Goal: Information Seeking & Learning: Check status

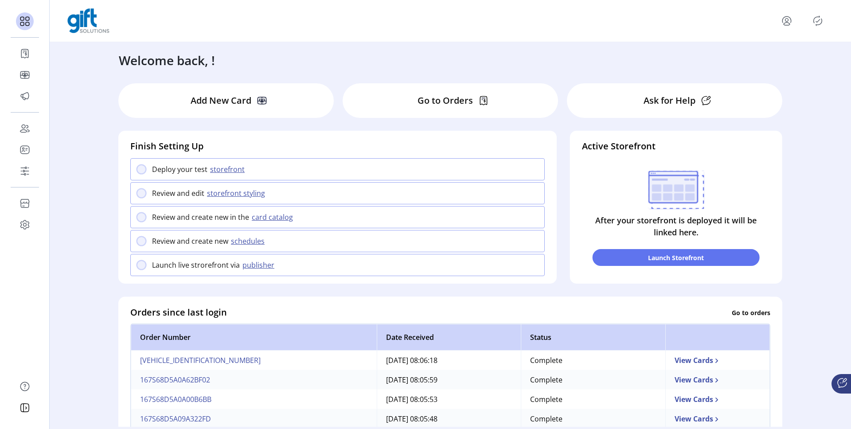
click at [800, 16] on div at bounding box center [807, 21] width 54 height 14
click at [789, 19] on icon "menu" at bounding box center [787, 21] width 14 height 14
click at [788, 49] on link "Sign Out" at bounding box center [754, 56] width 77 height 14
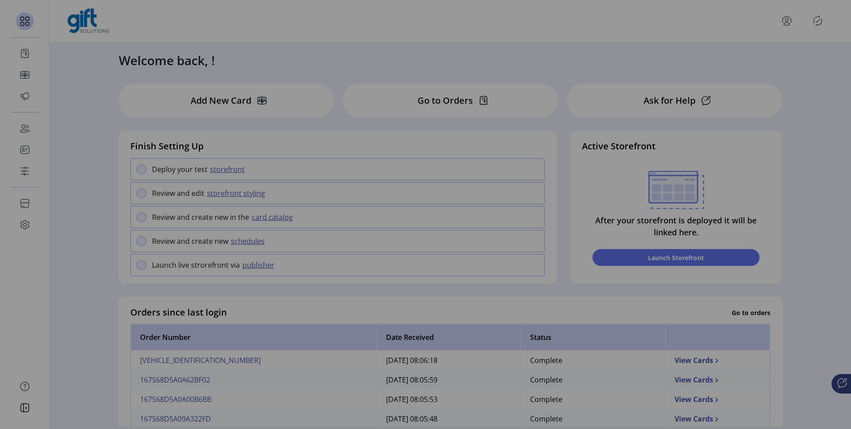
click at [467, 269] on div "Sign Out Confirm Are you sure you want to sign out? Cancel Sign Out" at bounding box center [425, 214] width 851 height 429
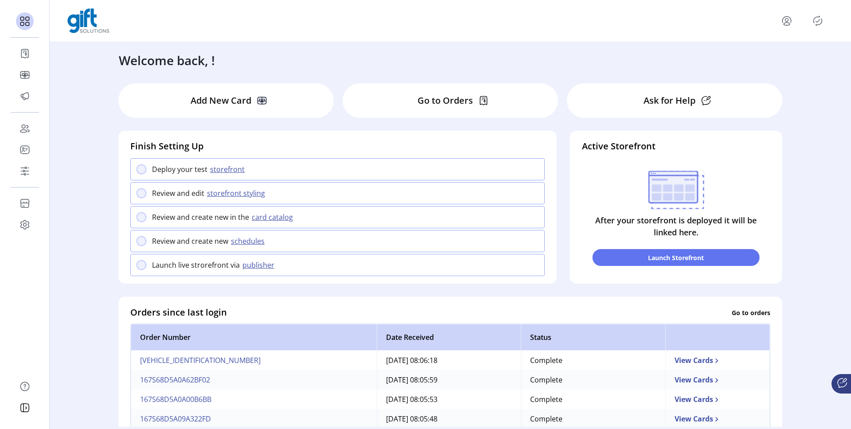
click at [788, 26] on icon "menu" at bounding box center [787, 21] width 14 height 14
click at [764, 54] on span "Sign Out" at bounding box center [754, 55] width 66 height 7
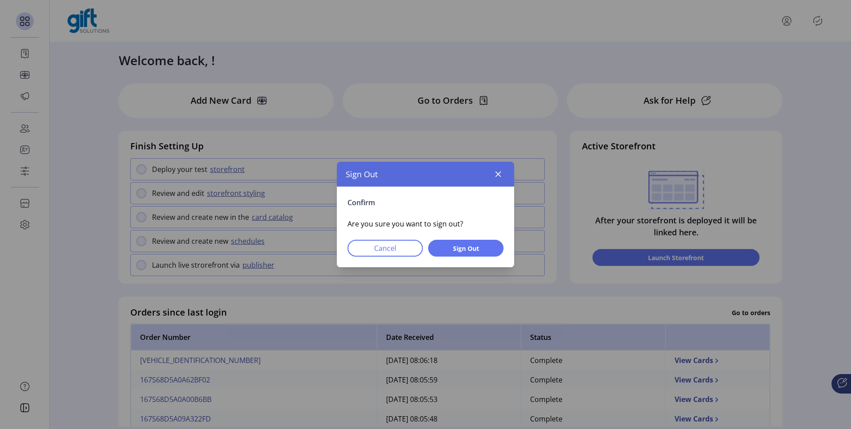
click at [449, 234] on div "Confirm Are you sure you want to sign out? Cancel Sign Out" at bounding box center [425, 227] width 177 height 81
click at [449, 244] on span "Sign Out" at bounding box center [466, 248] width 52 height 9
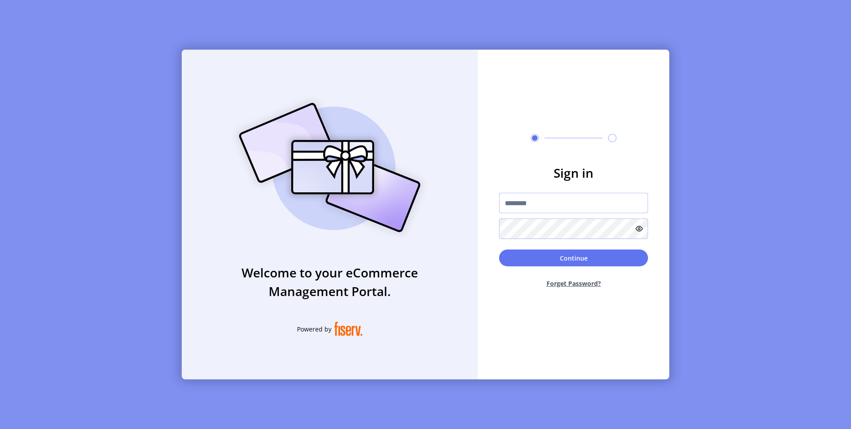
click at [555, 194] on input "text" at bounding box center [573, 203] width 149 height 20
drag, startPoint x: 538, startPoint y: 207, endPoint x: 480, endPoint y: 207, distance: 58.1
click at [480, 207] on form "**********" at bounding box center [573, 230] width 191 height 132
type input "**********"
click at [499, 249] on button "Continue" at bounding box center [573, 257] width 149 height 17
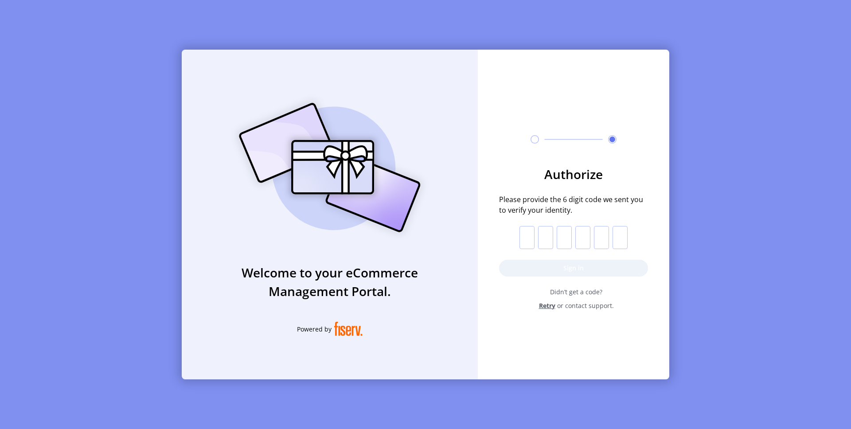
click at [530, 231] on input "text" at bounding box center [526, 237] width 15 height 23
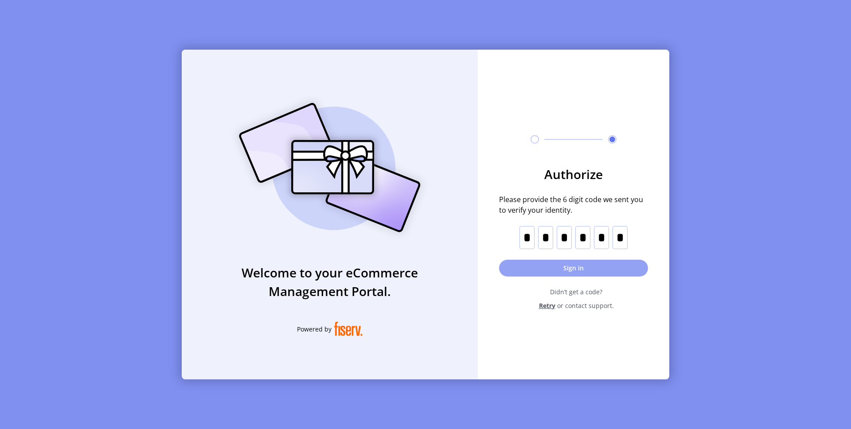
click at [531, 264] on button "Sign in" at bounding box center [573, 268] width 149 height 17
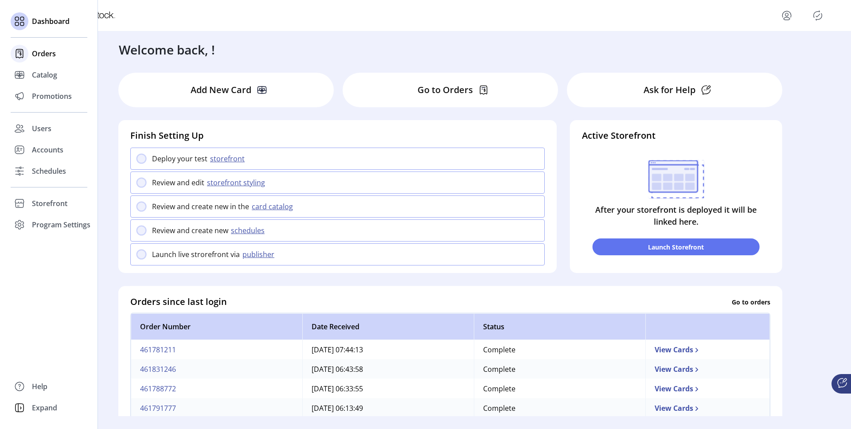
click at [49, 56] on span "Orders" at bounding box center [44, 53] width 24 height 11
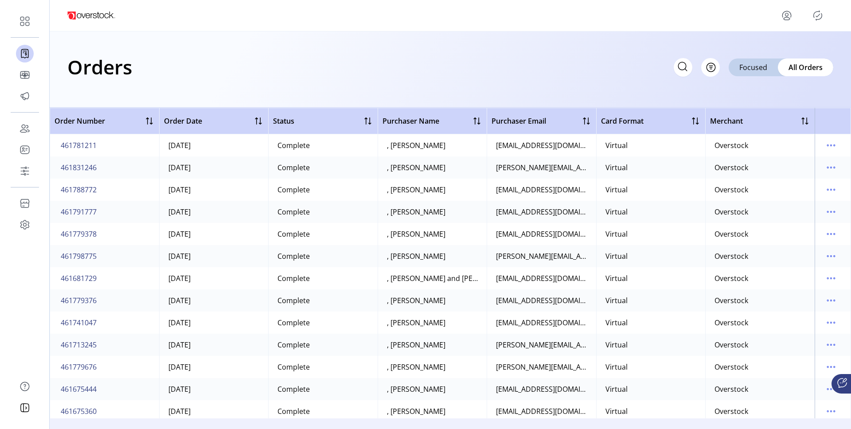
click at [120, 71] on h1 "Orders" at bounding box center [99, 66] width 65 height 31
click at [123, 55] on h1 "Orders" at bounding box center [99, 66] width 65 height 31
click at [130, 65] on h1 "Orders" at bounding box center [99, 66] width 65 height 31
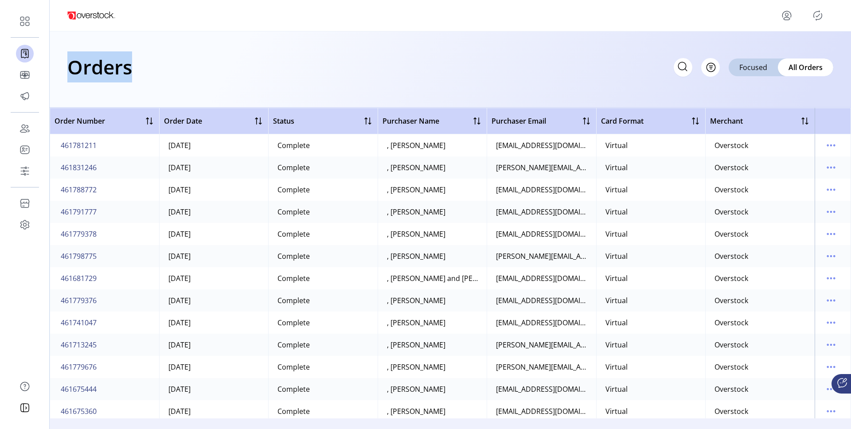
click at [130, 65] on h1 "Orders" at bounding box center [99, 66] width 65 height 31
click at [173, 58] on div "Orders Filter Focused All Orders" at bounding box center [450, 66] width 766 height 31
click at [176, 71] on div "Orders Filter Focused All Orders" at bounding box center [450, 66] width 766 height 31
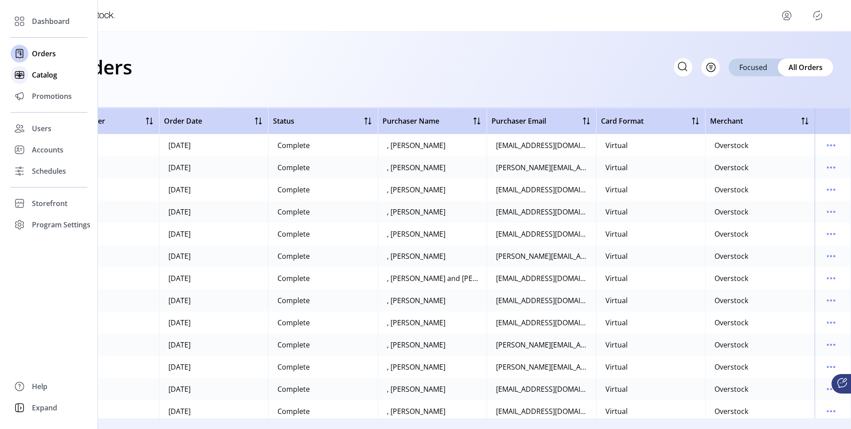
click at [32, 78] on span "Catalog" at bounding box center [44, 75] width 25 height 11
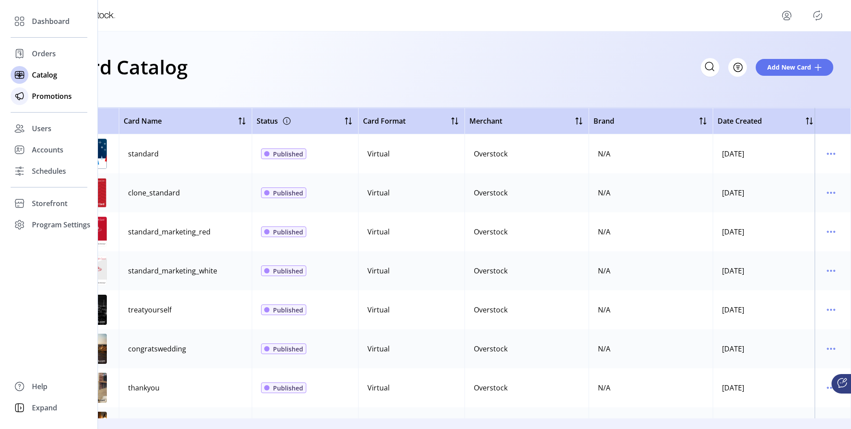
click at [32, 97] on span "Promotions" at bounding box center [52, 96] width 40 height 11
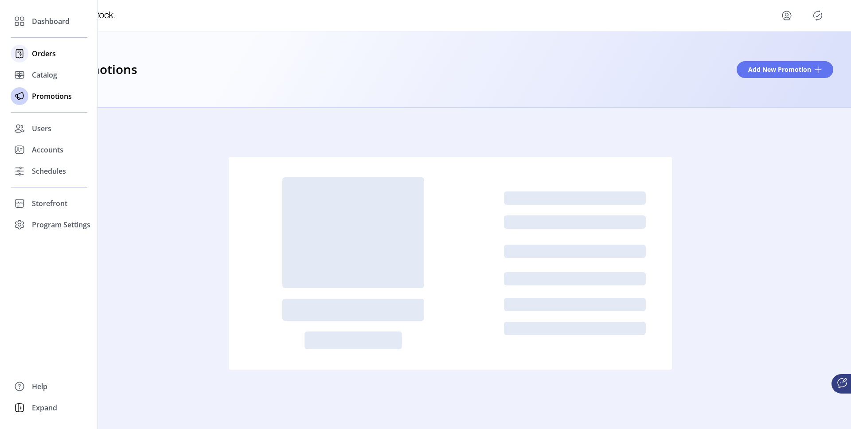
click at [40, 57] on span "Orders" at bounding box center [44, 53] width 24 height 11
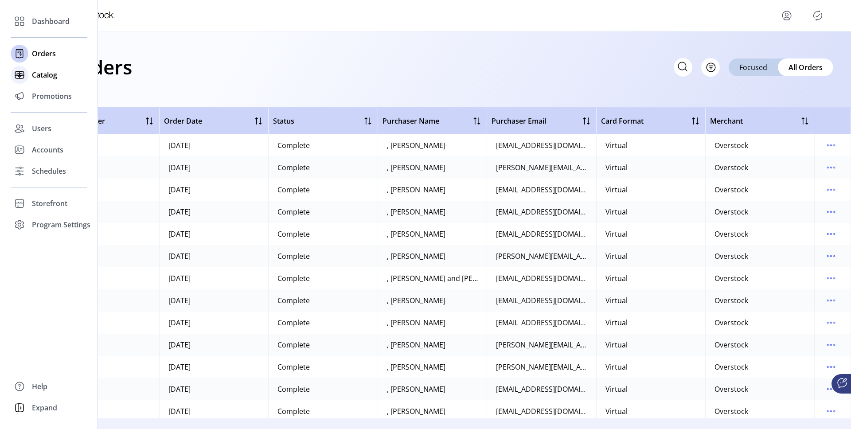
click at [32, 77] on span "Catalog" at bounding box center [44, 75] width 25 height 11
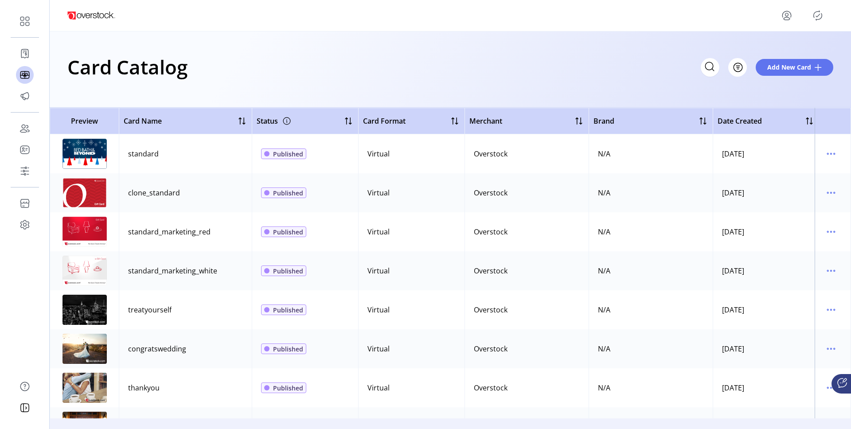
click at [183, 154] on td "standard" at bounding box center [185, 153] width 133 height 39
click at [158, 154] on td "standard" at bounding box center [185, 153] width 133 height 39
click at [787, 18] on icon "menu" at bounding box center [787, 15] width 14 height 14
click at [752, 61] on div "Profile Sign Out" at bounding box center [755, 43] width 78 height 40
click at [752, 56] on link "Sign Out" at bounding box center [754, 50] width 77 height 14
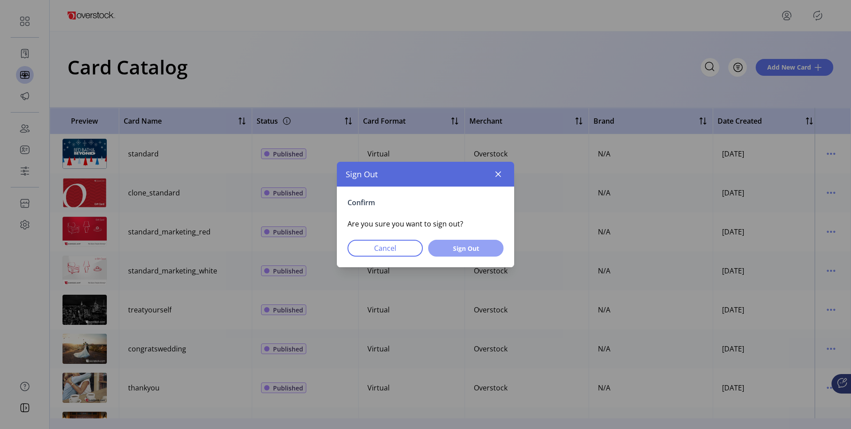
click at [465, 244] on span "Sign Out" at bounding box center [466, 248] width 52 height 9
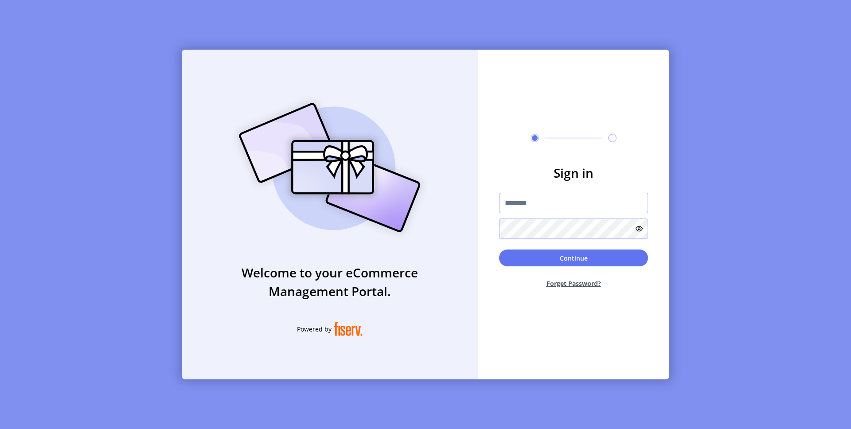
click at [523, 203] on input "text" at bounding box center [573, 203] width 149 height 20
drag, startPoint x: 538, startPoint y: 205, endPoint x: 407, endPoint y: 205, distance: 131.2
click at [407, 205] on div "**********" at bounding box center [425, 215] width 487 height 330
type input "**********"
click at [499, 249] on button "Continue" at bounding box center [573, 257] width 149 height 17
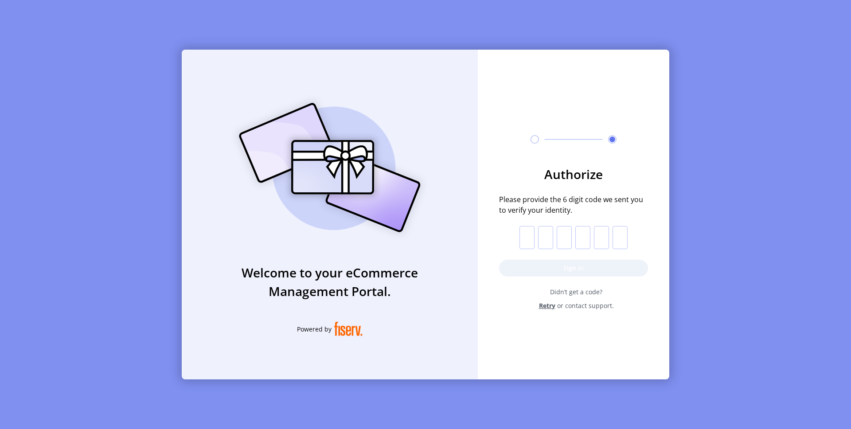
click at [543, 235] on input "text" at bounding box center [545, 237] width 15 height 23
click at [526, 235] on input "text" at bounding box center [526, 237] width 15 height 23
paste input "*"
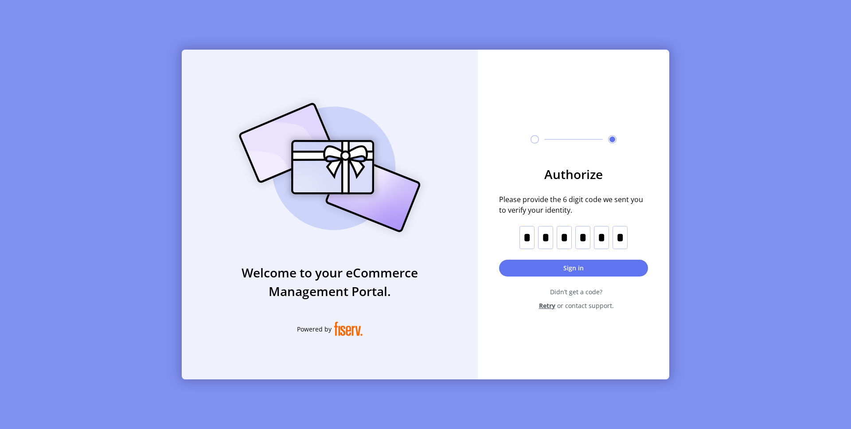
type input "*"
click at [526, 273] on button "Sign in" at bounding box center [573, 268] width 149 height 17
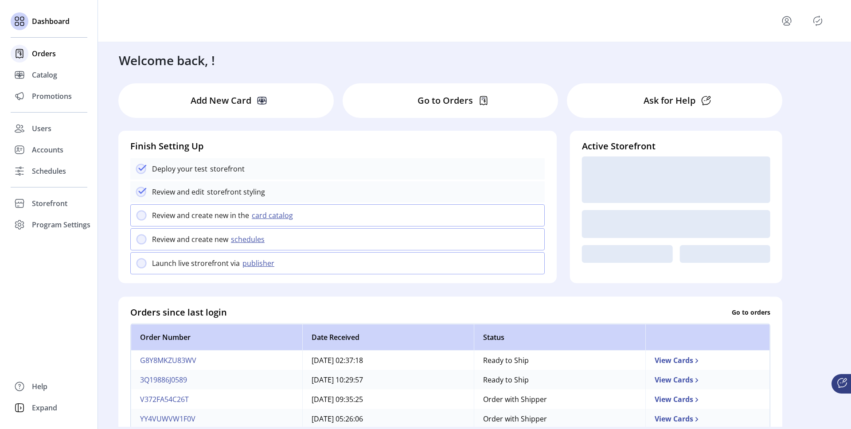
click at [44, 55] on span "Orders" at bounding box center [44, 53] width 24 height 11
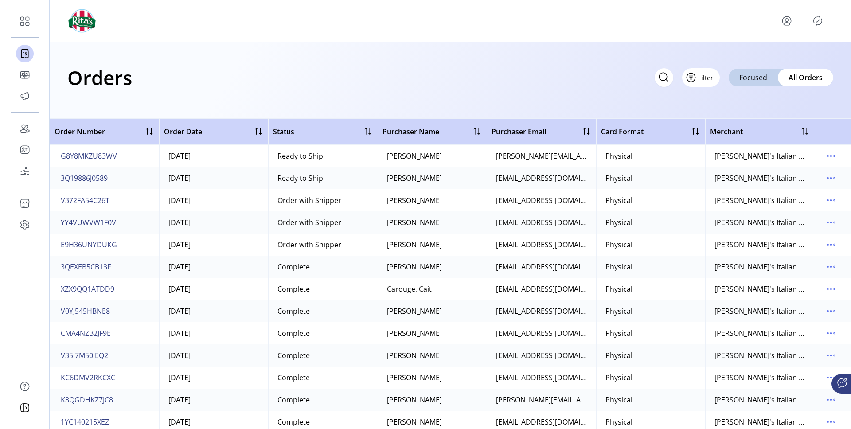
click at [708, 71] on button "Filter" at bounding box center [701, 77] width 38 height 19
click at [713, 108] on span "Status" at bounding box center [731, 111] width 74 height 7
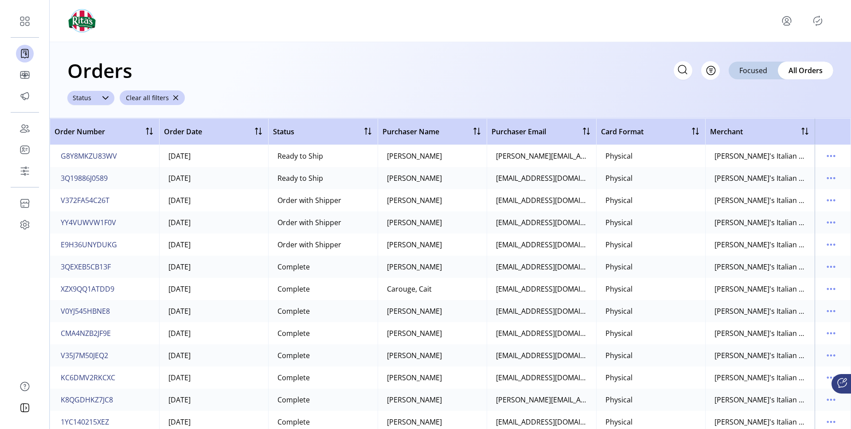
click at [83, 104] on div "Status" at bounding box center [81, 98] width 29 height 14
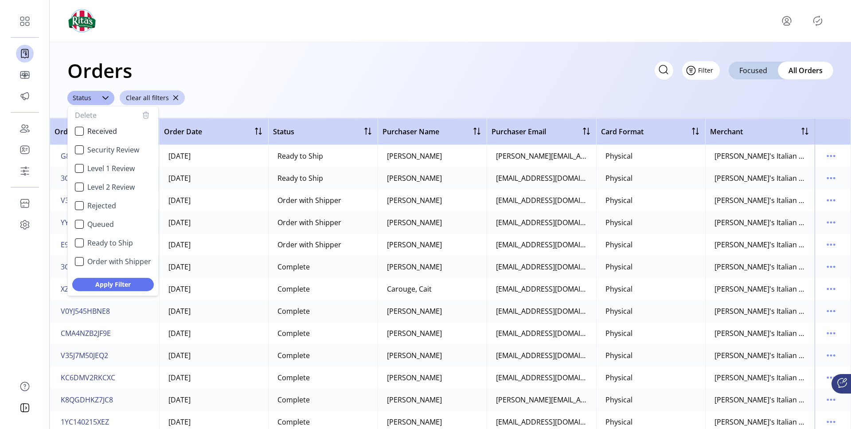
click at [712, 72] on span "Filter" at bounding box center [705, 70] width 15 height 9
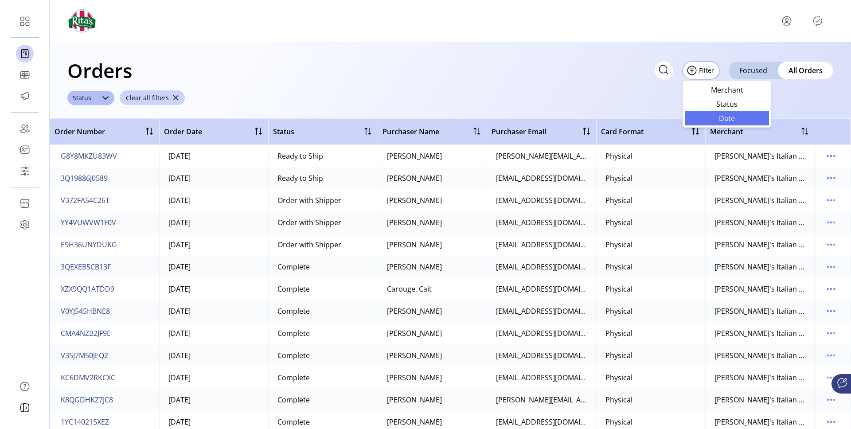
click at [722, 116] on span "Date" at bounding box center [727, 118] width 74 height 7
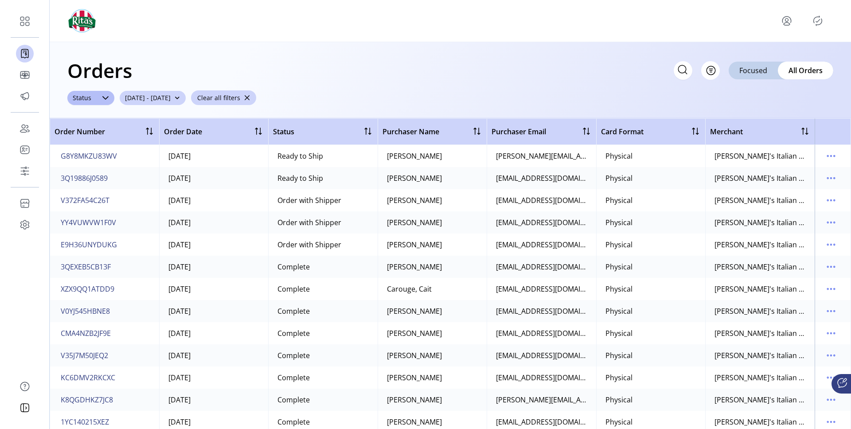
click at [171, 97] on span "08/26/2025 - 09/25/2025" at bounding box center [148, 97] width 46 height 9
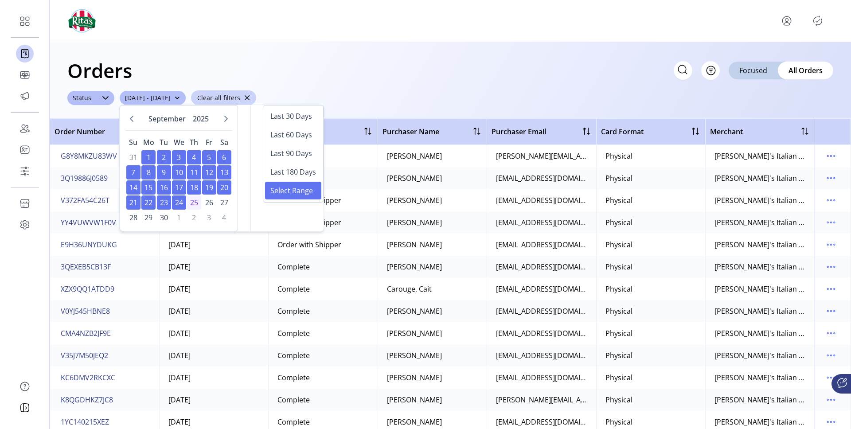
click at [195, 74] on div "Orders Filter Focused All Orders" at bounding box center [450, 70] width 766 height 31
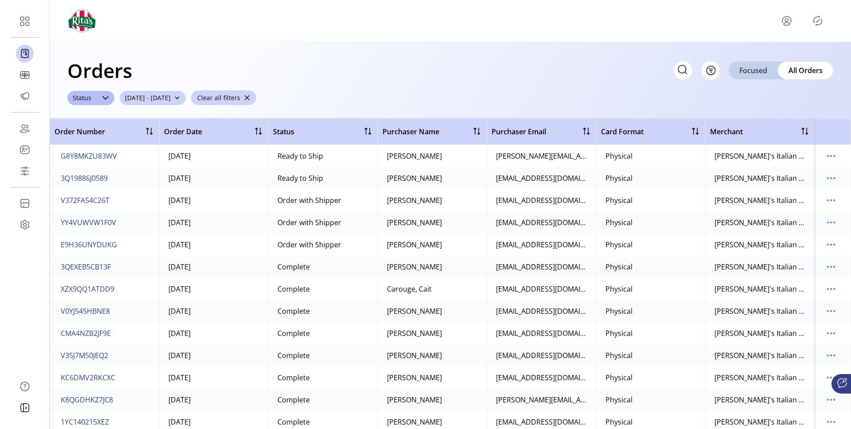
click at [186, 93] on button "08/26/2025 - 09/25/2025" at bounding box center [153, 98] width 66 height 14
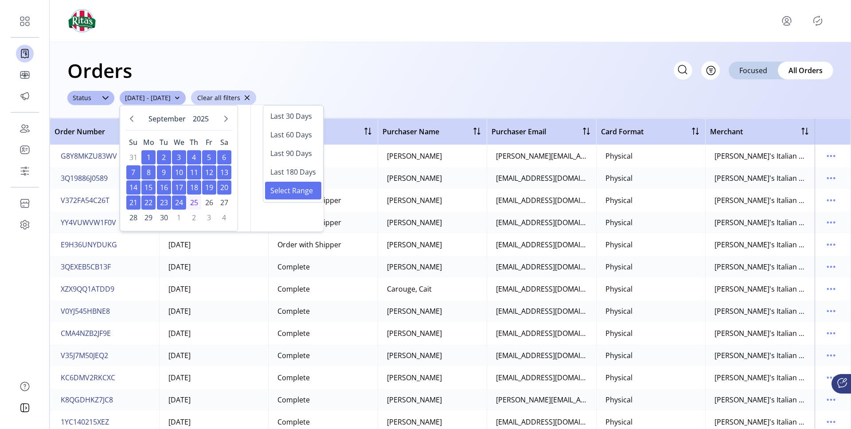
click at [720, 90] on div "Orders Filter Focused All Orders ****** Status 08/26/2025 - 09/25/2025 Clear al…" at bounding box center [450, 80] width 801 height 76
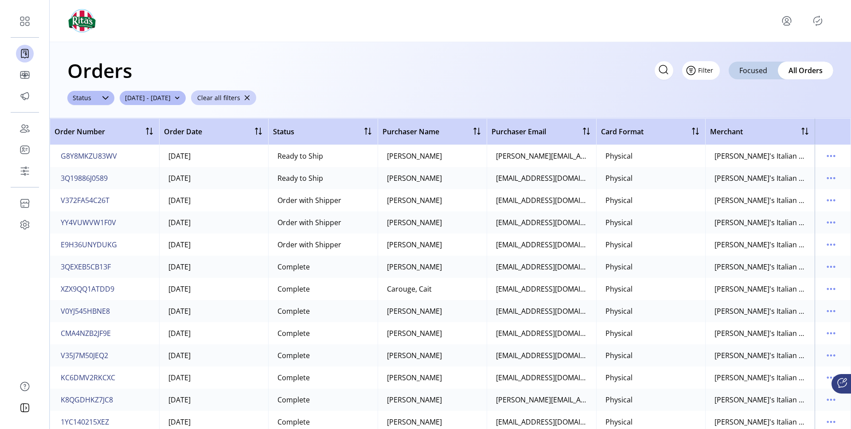
click at [717, 76] on button "Filter" at bounding box center [701, 70] width 38 height 19
click at [728, 89] on span "Merchant" at bounding box center [737, 89] width 74 height 7
click at [117, 97] on icon at bounding box center [116, 98] width 6 height 4
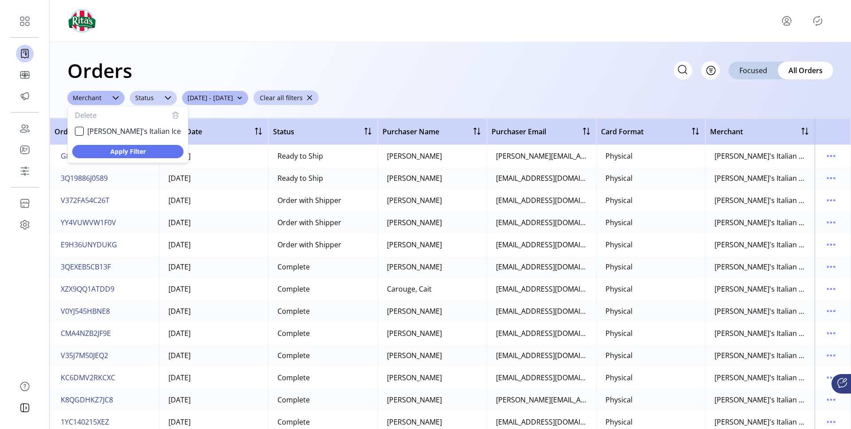
click at [135, 97] on div "Status" at bounding box center [144, 98] width 29 height 14
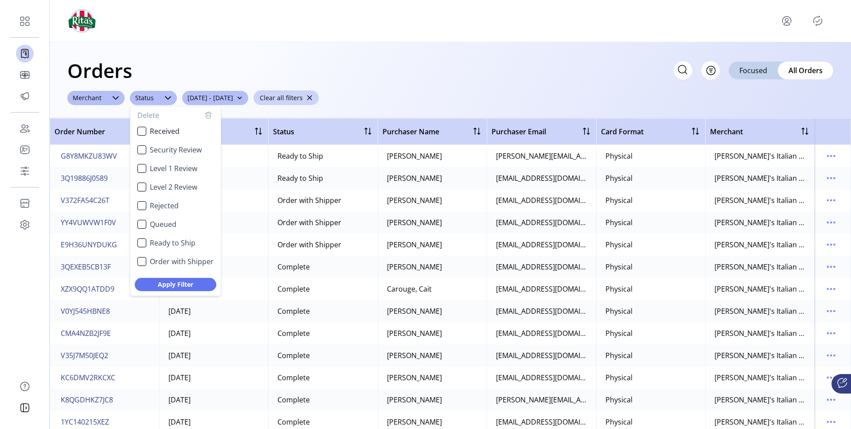
click at [171, 90] on div "Orders Filter Focused All Orders ******** Merchant ****** Status Delete Receive…" at bounding box center [450, 80] width 801 height 76
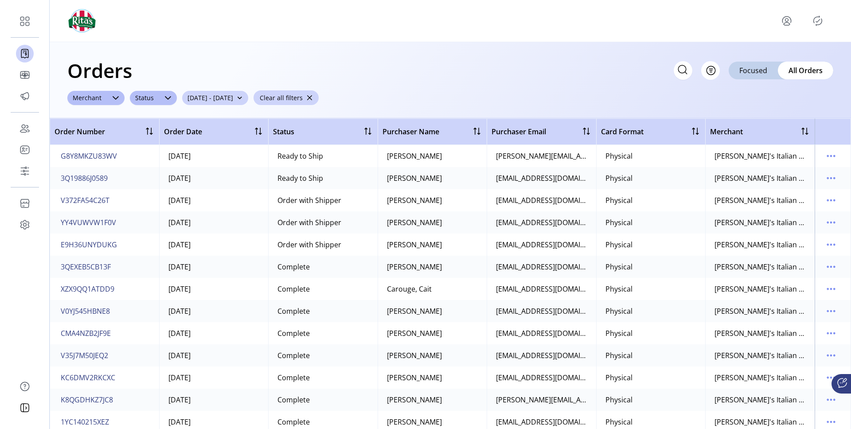
click at [213, 96] on span "08/26/2025 - 09/25/2025" at bounding box center [210, 97] width 46 height 9
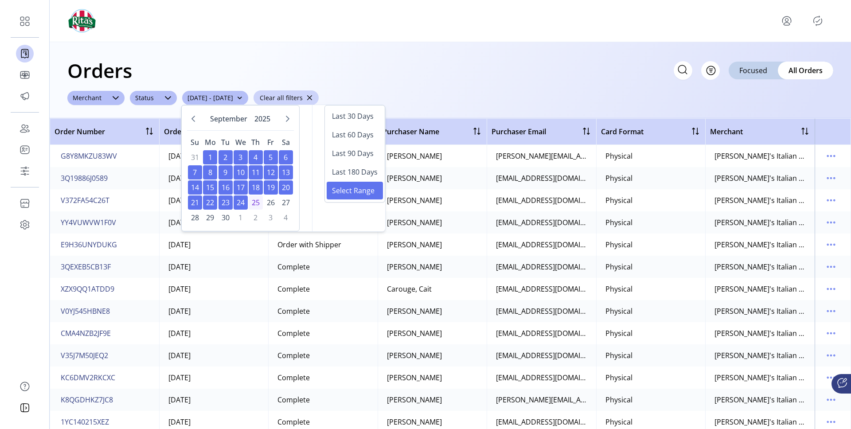
click at [249, 70] on div "Orders Filter Focused All Orders" at bounding box center [450, 70] width 766 height 31
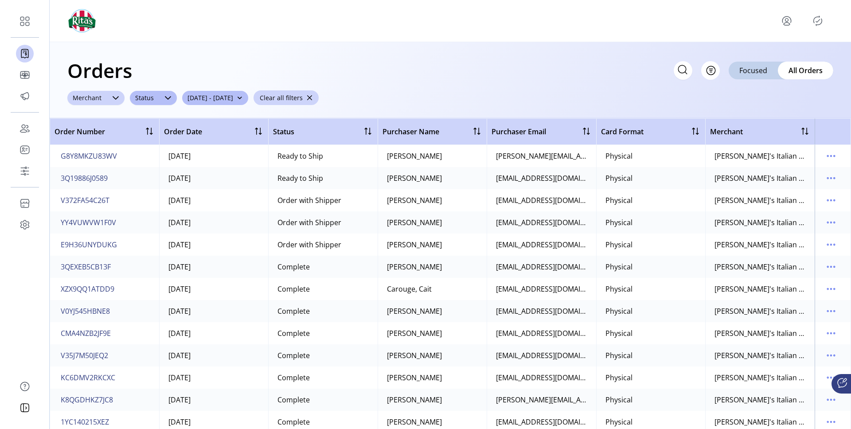
click at [115, 92] on div at bounding box center [116, 98] width 18 height 14
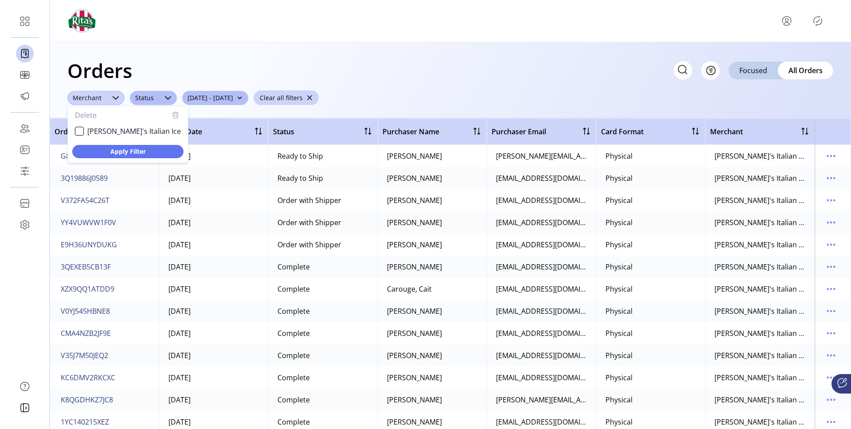
click at [170, 112] on icon "button" at bounding box center [175, 115] width 11 height 11
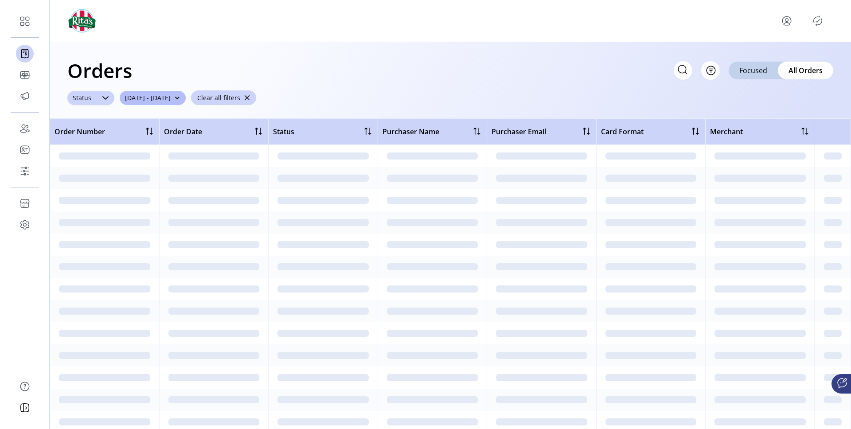
click at [104, 103] on div at bounding box center [106, 98] width 18 height 14
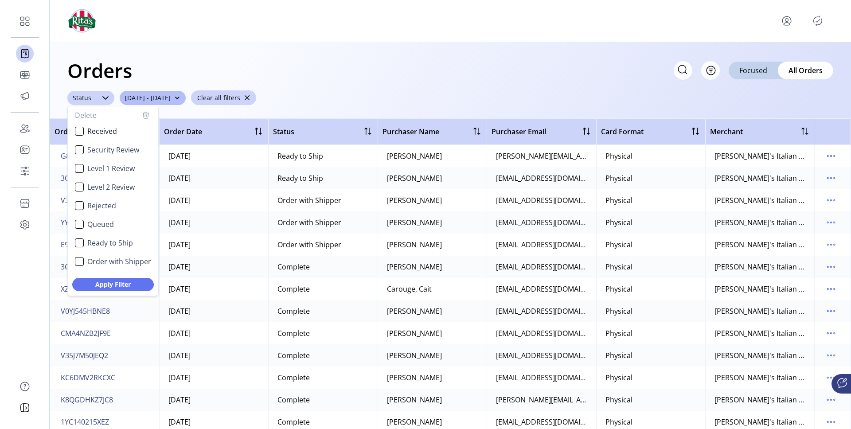
click at [145, 118] on icon "button" at bounding box center [145, 115] width 11 height 11
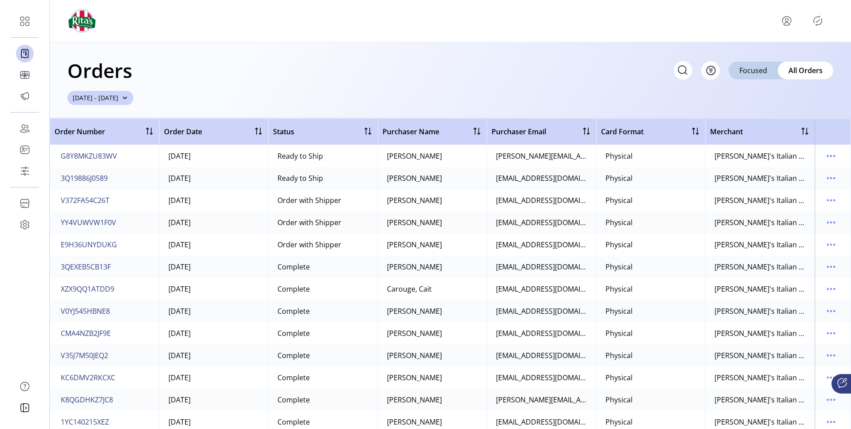
click at [128, 98] on span "button" at bounding box center [125, 98] width 6 height 6
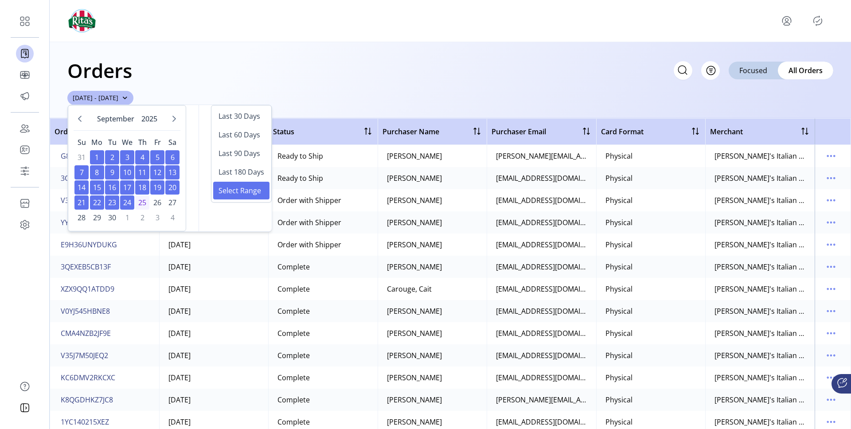
click at [182, 72] on div "Orders Filter Focused All Orders" at bounding box center [450, 70] width 766 height 31
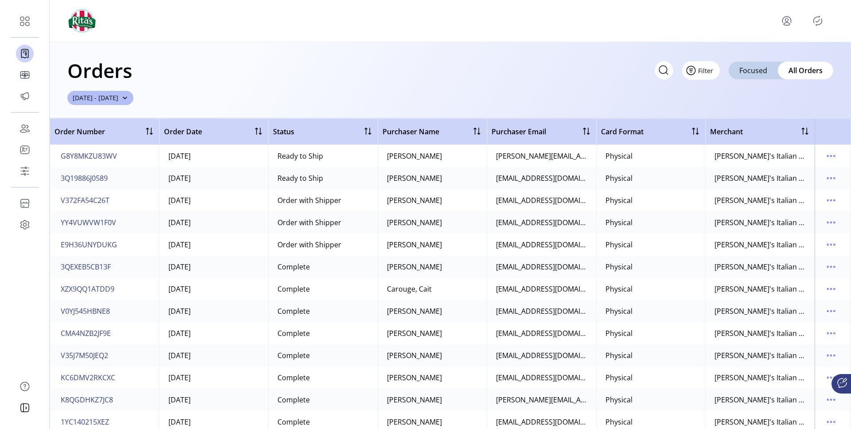
click at [716, 65] on button "Filter" at bounding box center [701, 70] width 38 height 19
click at [515, 50] on div "Orders Filter Focused All Orders 08/26/2025 - 09/25/2025" at bounding box center [450, 80] width 801 height 76
click at [207, 117] on div "Orders Filter Focused All Orders 08/26/2025 - 09/25/2025" at bounding box center [450, 80] width 801 height 76
click at [197, 75] on div "Orders Filter Focused All Orders" at bounding box center [450, 70] width 766 height 31
click at [165, 80] on div "Orders Filter Focused All Orders" at bounding box center [450, 70] width 766 height 31
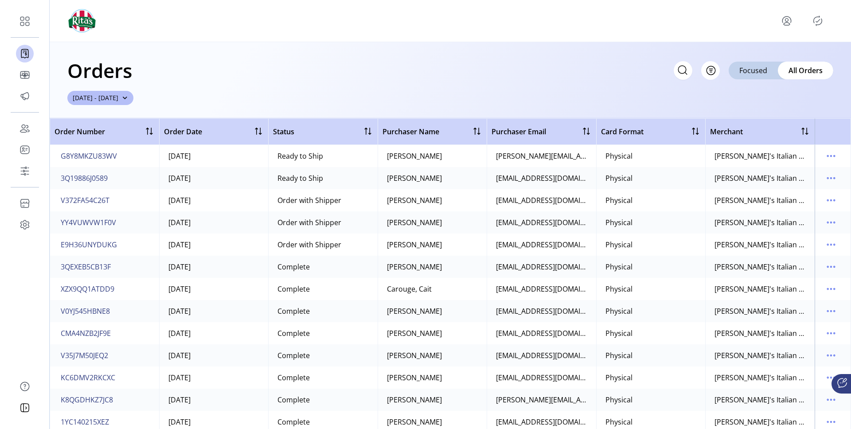
click at [200, 93] on div "Orders Filter Focused All Orders 08/26/2025 - 09/25/2025" at bounding box center [450, 80] width 801 height 76
click at [413, 63] on div "Orders Filter Focused All Orders" at bounding box center [450, 70] width 766 height 31
click at [712, 70] on span "Filter" at bounding box center [705, 70] width 15 height 9
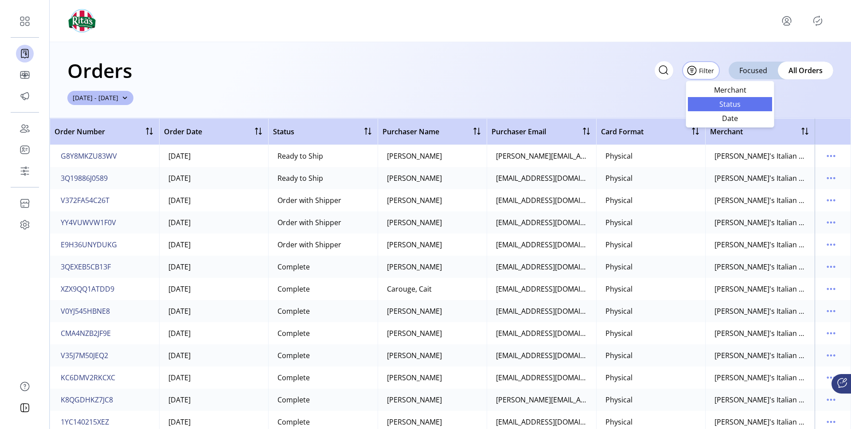
click at [721, 106] on span "Status" at bounding box center [730, 104] width 74 height 7
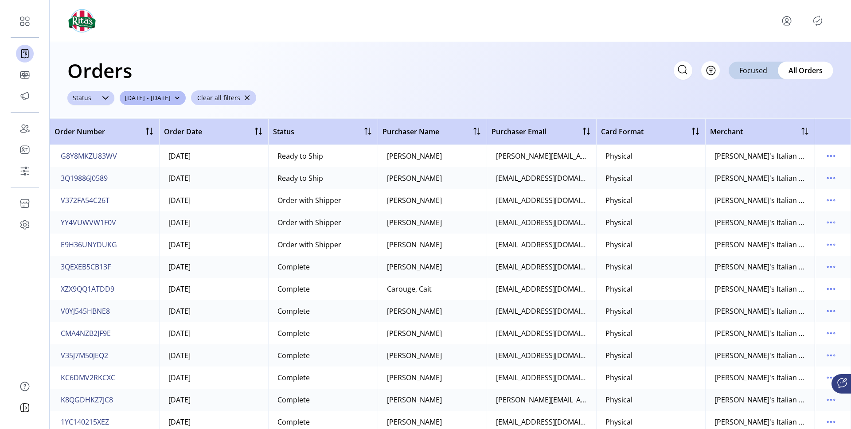
click at [110, 92] on div at bounding box center [106, 98] width 18 height 14
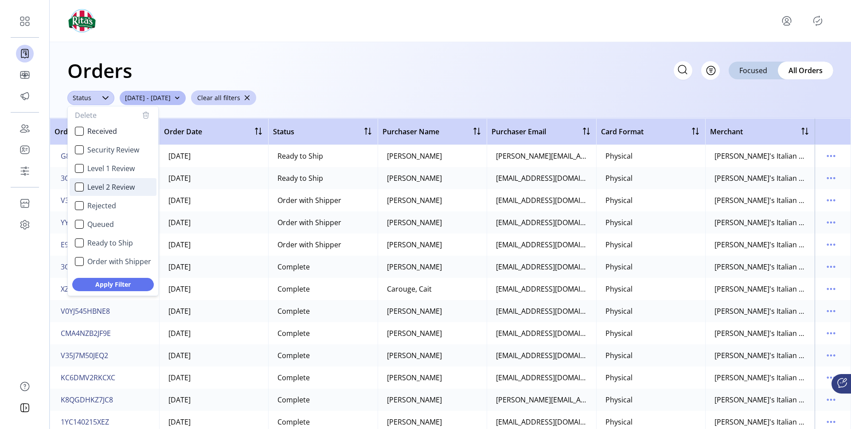
click at [97, 178] on li "Level 2 Review" at bounding box center [113, 187] width 87 height 18
click at [194, 55] on div "Orders Filter Focused All Orders" at bounding box center [450, 70] width 766 height 31
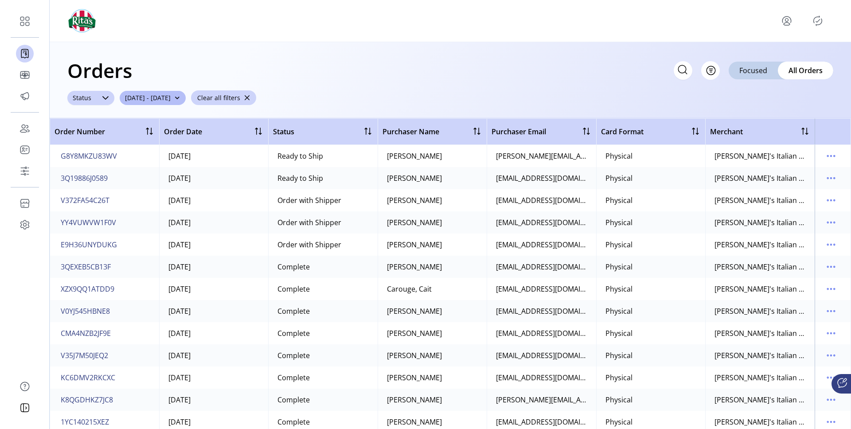
click at [104, 97] on icon at bounding box center [105, 97] width 7 height 7
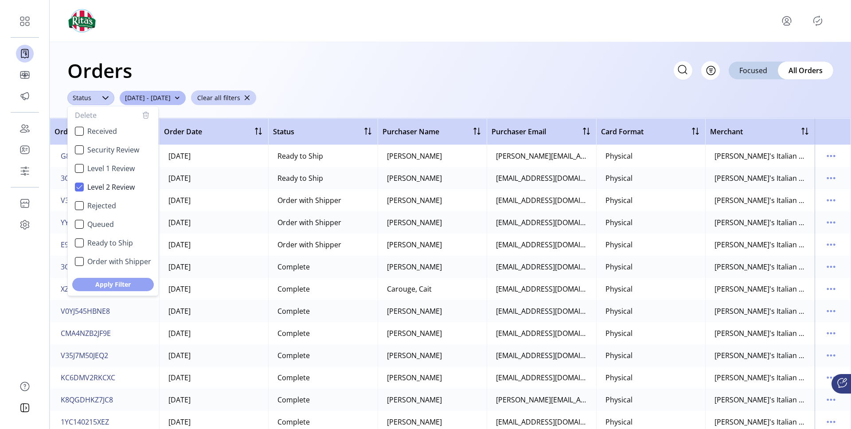
click at [117, 279] on button "Apply Filter" at bounding box center [113, 284] width 82 height 13
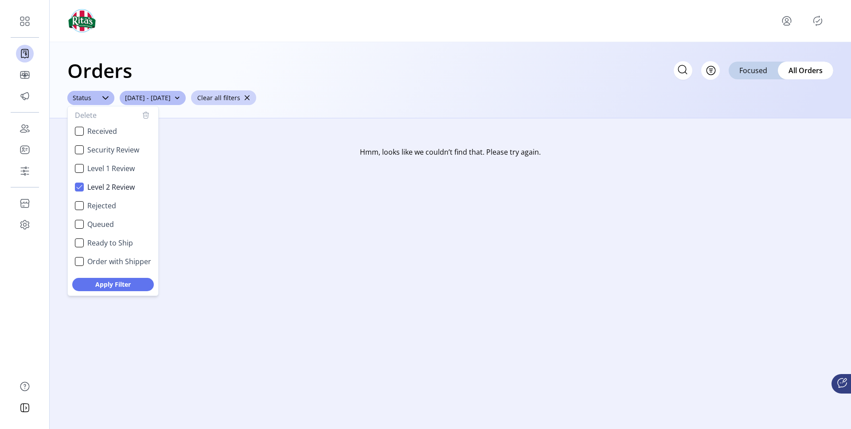
click at [142, 50] on div "Orders Filter Focused All Orders ****** Status Delete Received Security Review …" at bounding box center [450, 80] width 801 height 76
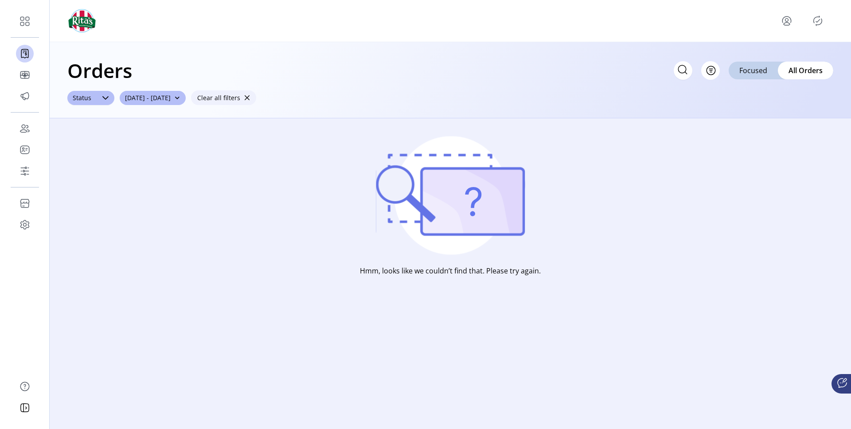
click at [240, 94] on span "Clear all filters" at bounding box center [218, 97] width 43 height 9
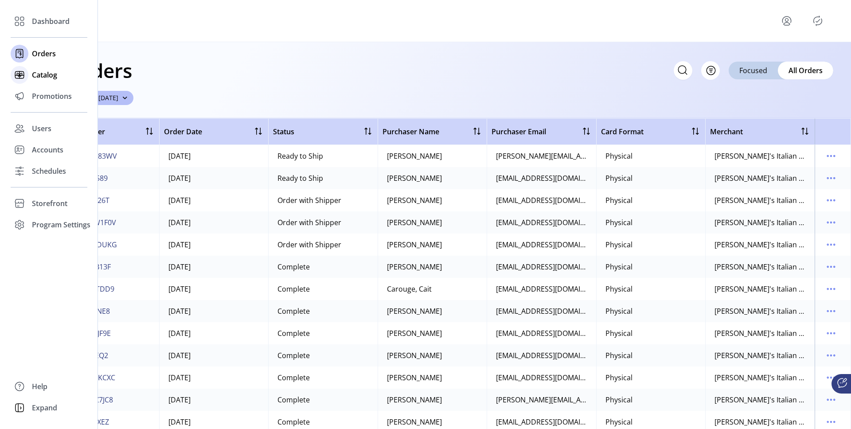
click at [42, 74] on span "Catalog" at bounding box center [44, 75] width 25 height 11
click at [24, 75] on icon at bounding box center [19, 75] width 14 height 14
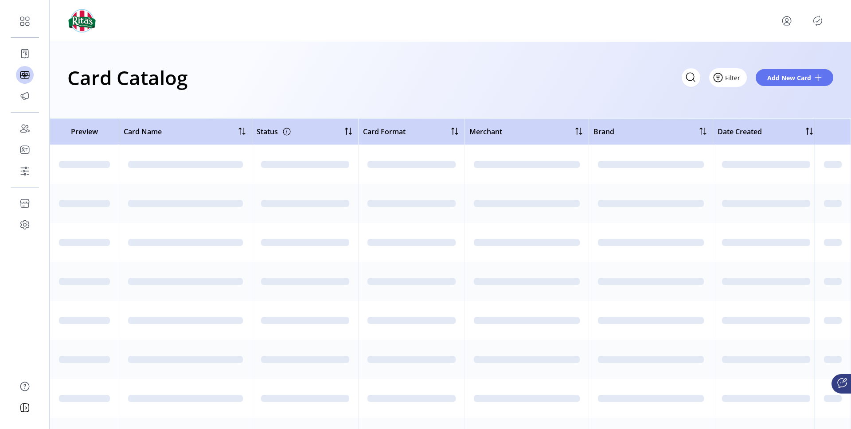
click at [742, 78] on button "Filter" at bounding box center [728, 77] width 38 height 19
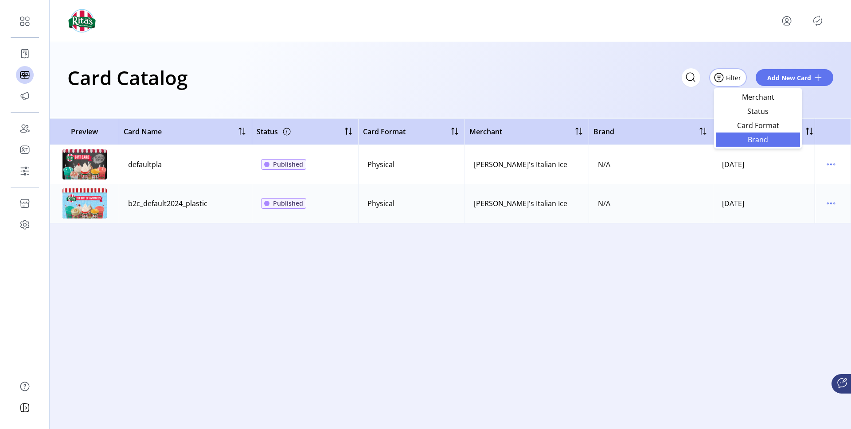
click at [750, 143] on span "Brand" at bounding box center [758, 139] width 74 height 7
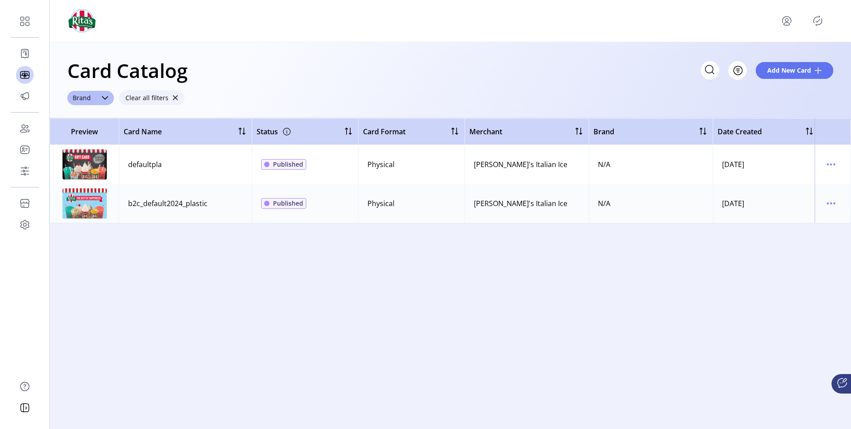
click at [173, 100] on span "button" at bounding box center [175, 98] width 6 height 6
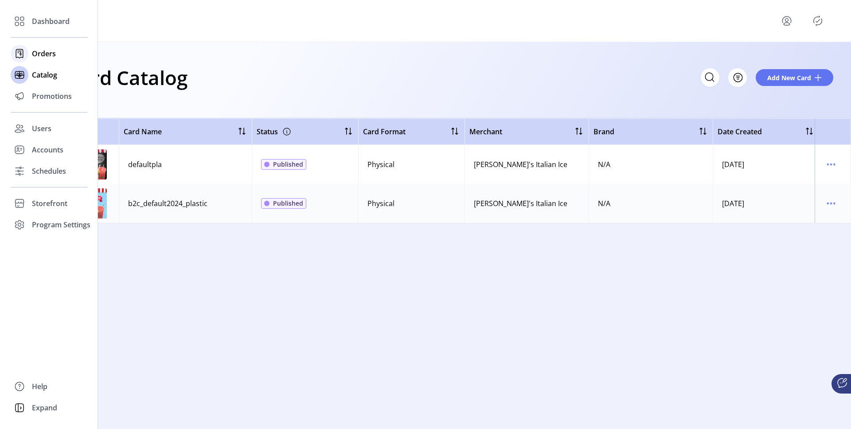
click at [25, 52] on icon at bounding box center [19, 54] width 14 height 14
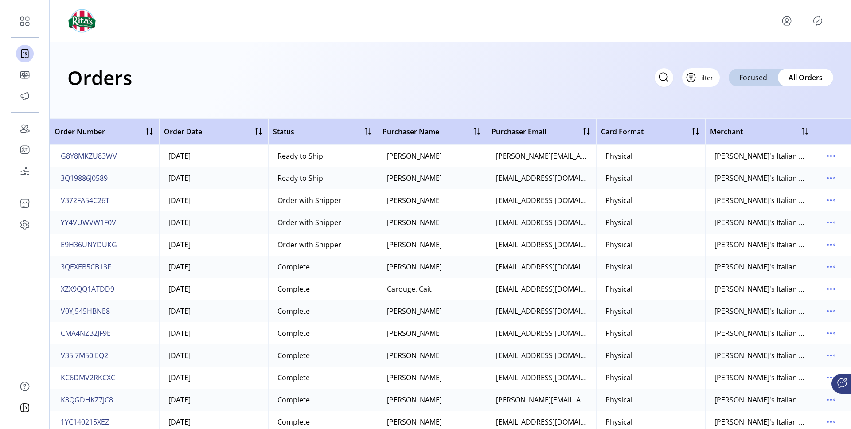
click at [711, 74] on button "Filter" at bounding box center [701, 77] width 38 height 19
click at [712, 109] on span "Status" at bounding box center [735, 111] width 74 height 7
